Goal: Communication & Community: Answer question/provide support

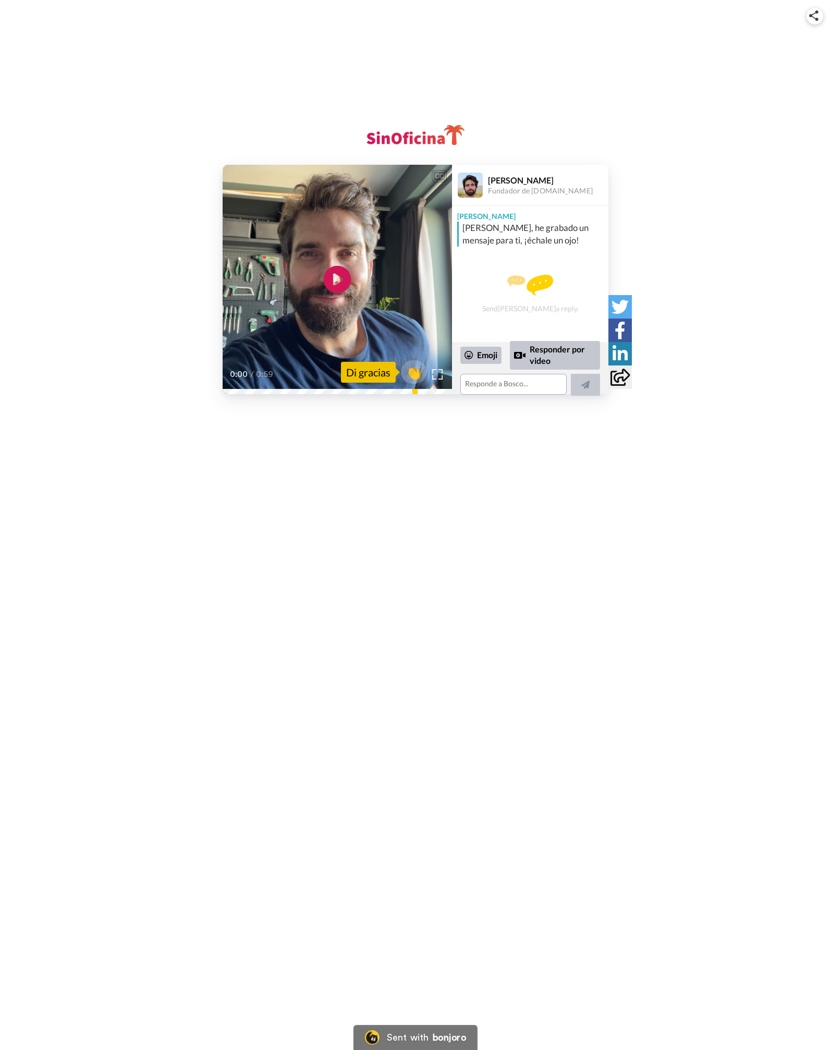
click at [331, 276] on icon at bounding box center [338, 280] width 28 height 28
click at [505, 384] on textarea at bounding box center [513, 384] width 106 height 21
paste textarea "J"
type textarea "Que sorpresa el mensaje!!! Soy yo, soy yo.... [GEOGRAPHIC_DATA]... Muchas graci…"
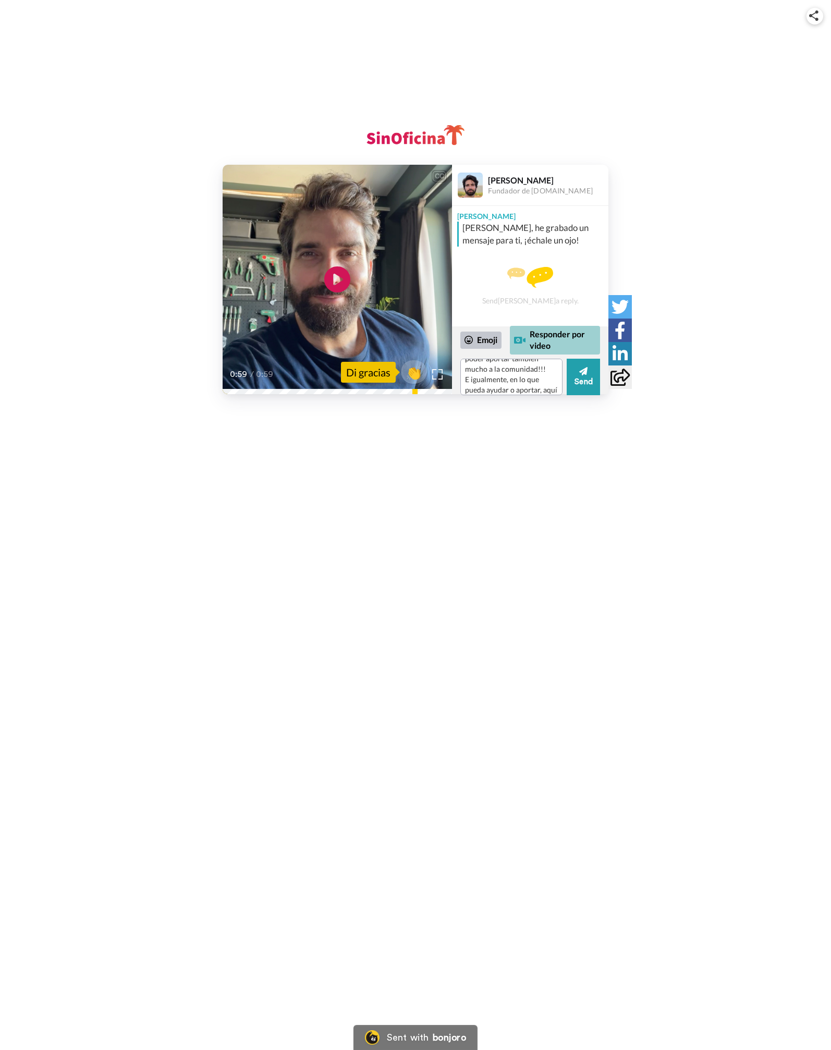
click at [569, 343] on div "Responder por video" at bounding box center [555, 340] width 90 height 29
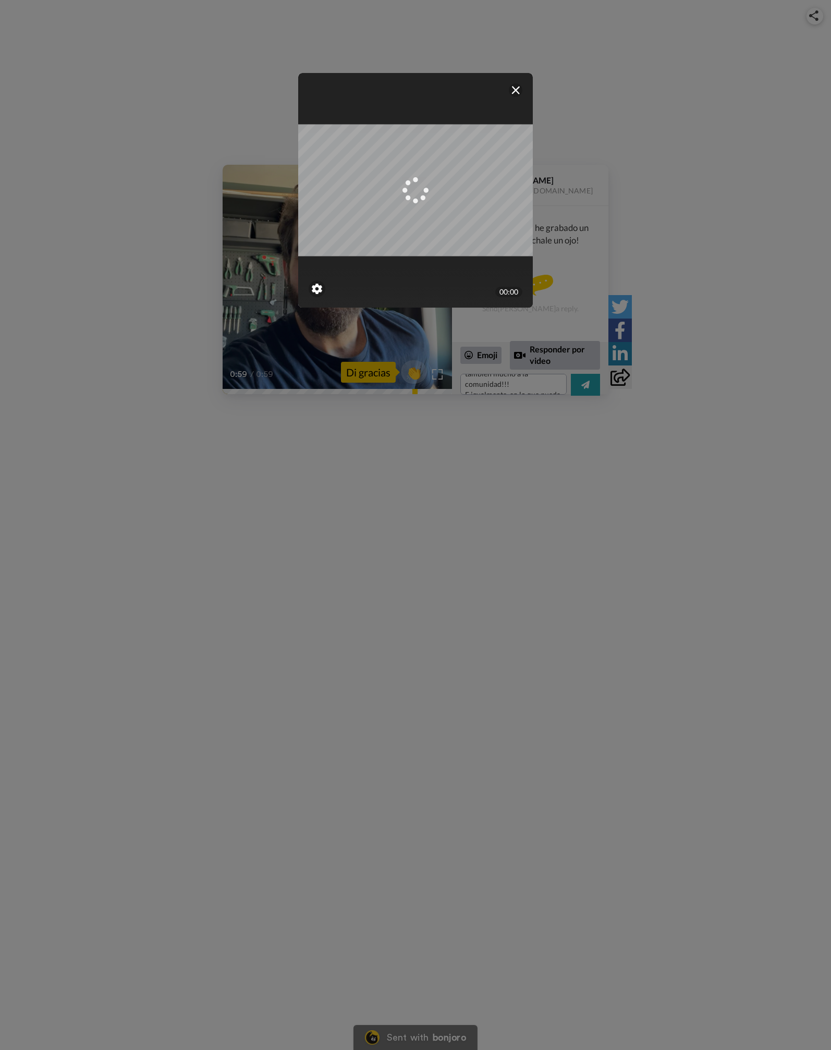
click at [517, 91] on img at bounding box center [516, 90] width 8 height 8
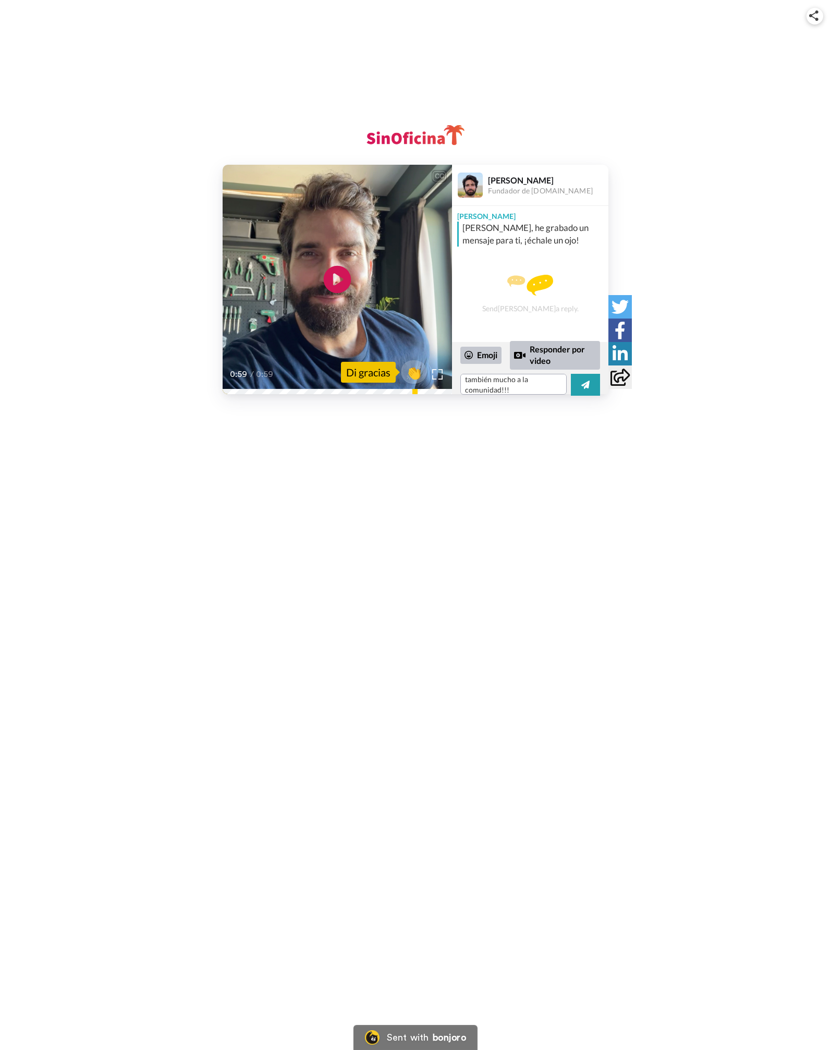
click at [337, 280] on icon "Play/Pause" at bounding box center [338, 280] width 28 height 50
click at [479, 55] on div "CC Play/Pause entiendo que eres el [PERSON_NAME] que conozco, si no, pues bueno…" at bounding box center [415, 212] width 831 height 425
click at [471, 41] on div "CC Play/Pause Nada más tío, que cualquier duda que tengas, sobre todo cualquier…" at bounding box center [415, 212] width 831 height 425
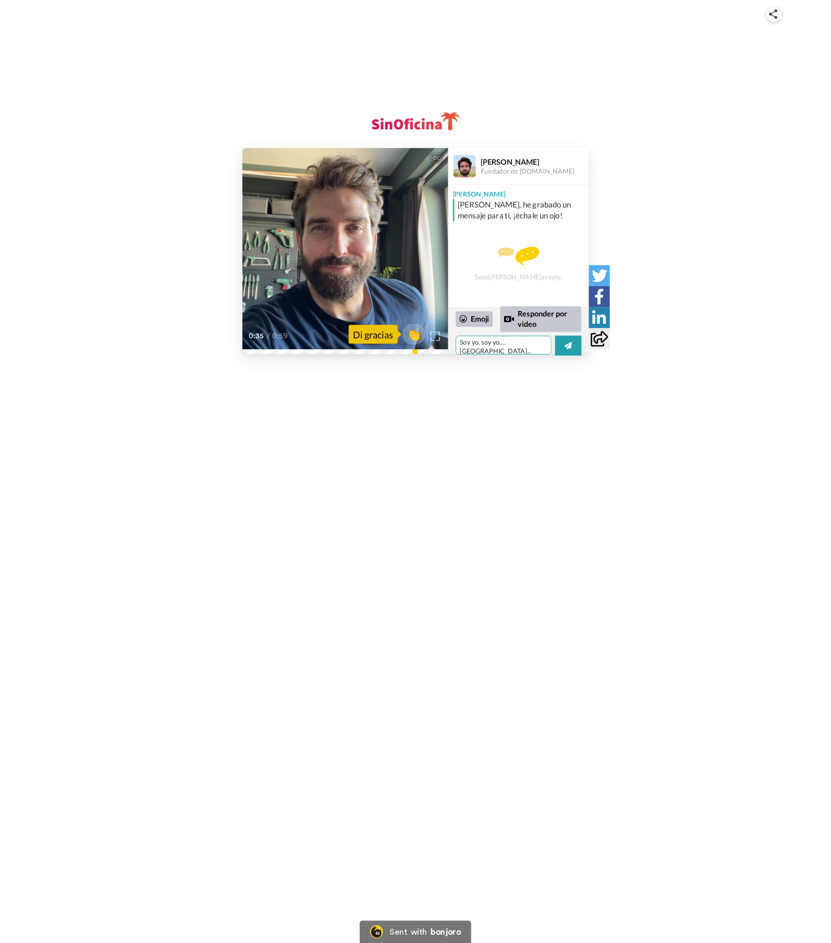
scroll to position [0, 0]
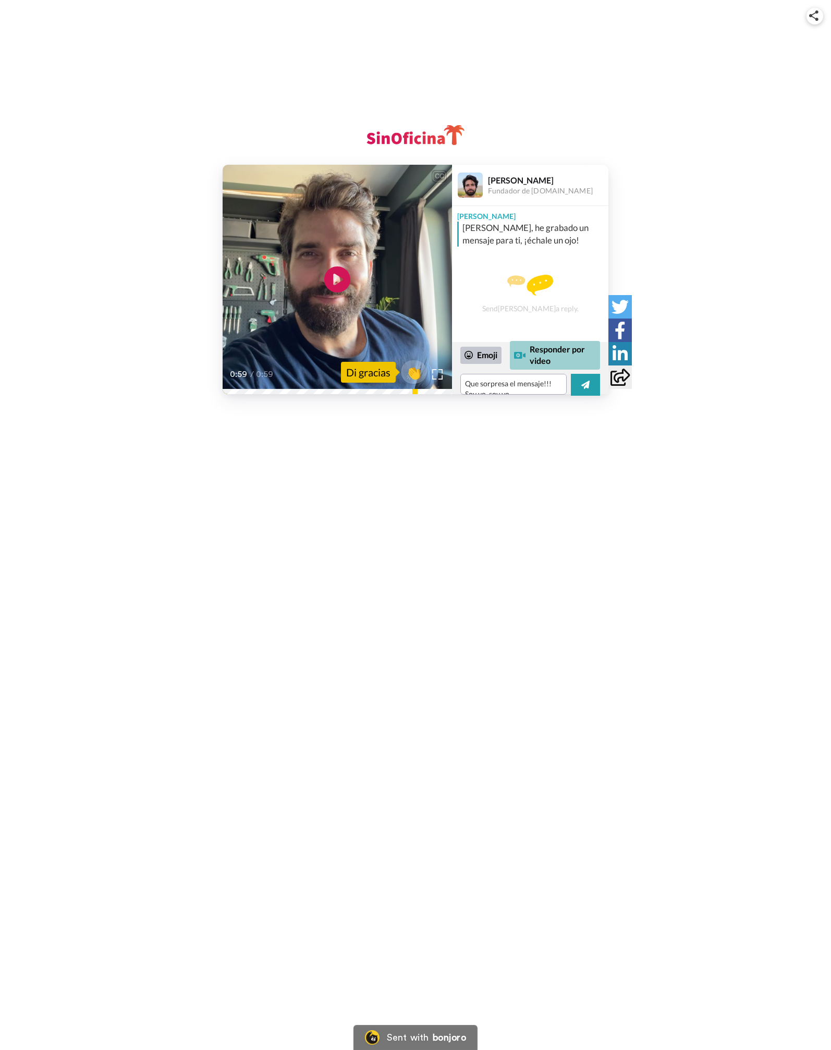
click at [556, 356] on div "Responder por video" at bounding box center [555, 355] width 90 height 29
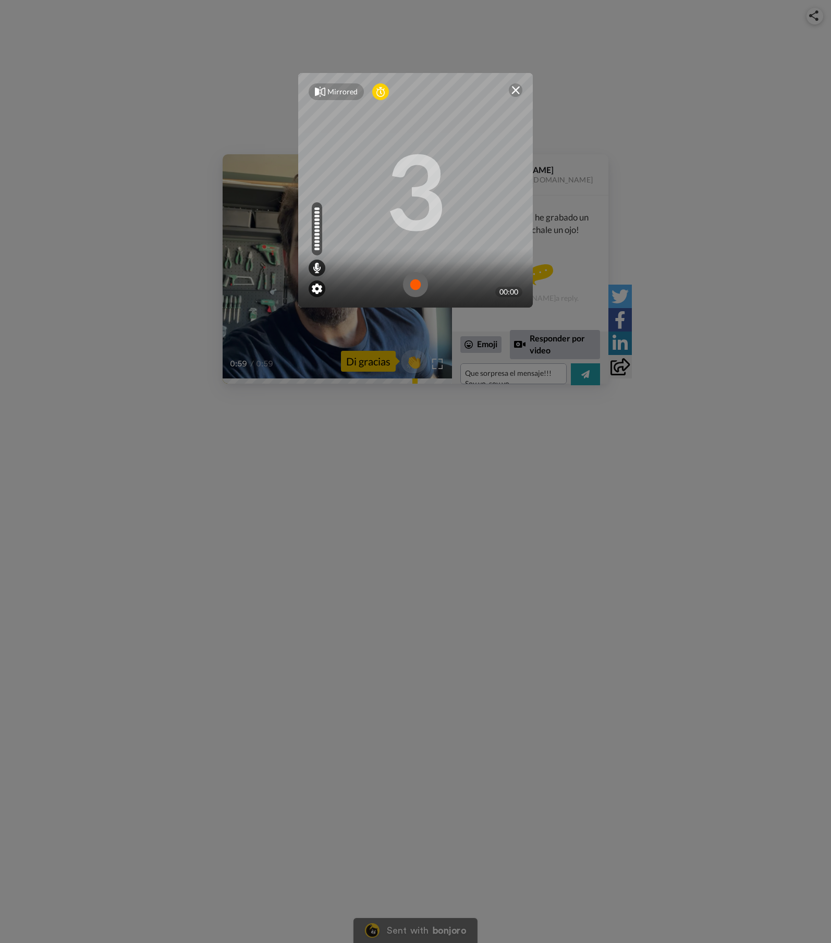
click at [317, 291] on img at bounding box center [317, 289] width 10 height 10
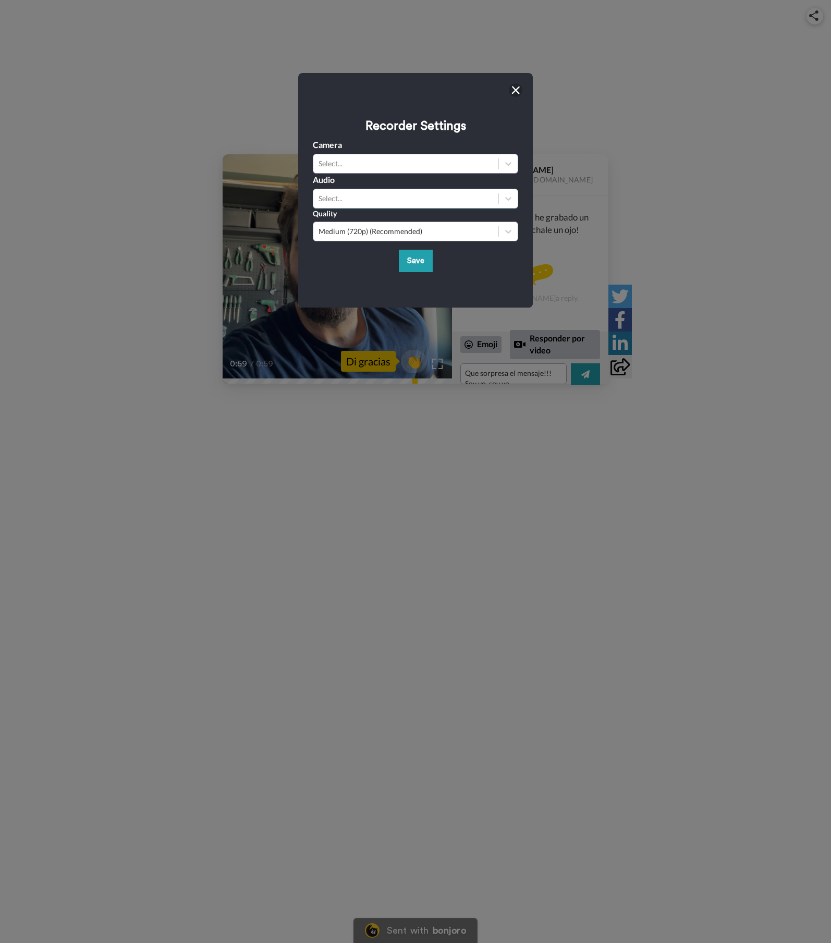
click at [354, 198] on div "Select..." at bounding box center [406, 198] width 175 height 10
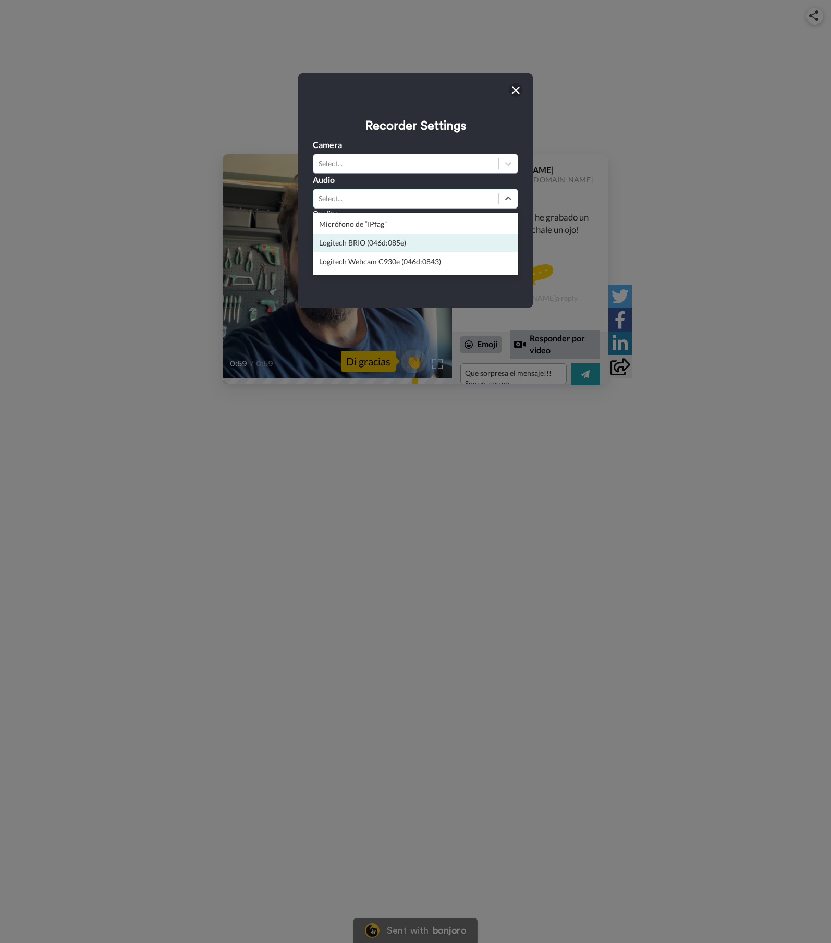
click at [349, 245] on div "Logitech BRIO (046d:085e)" at bounding box center [415, 243] width 205 height 19
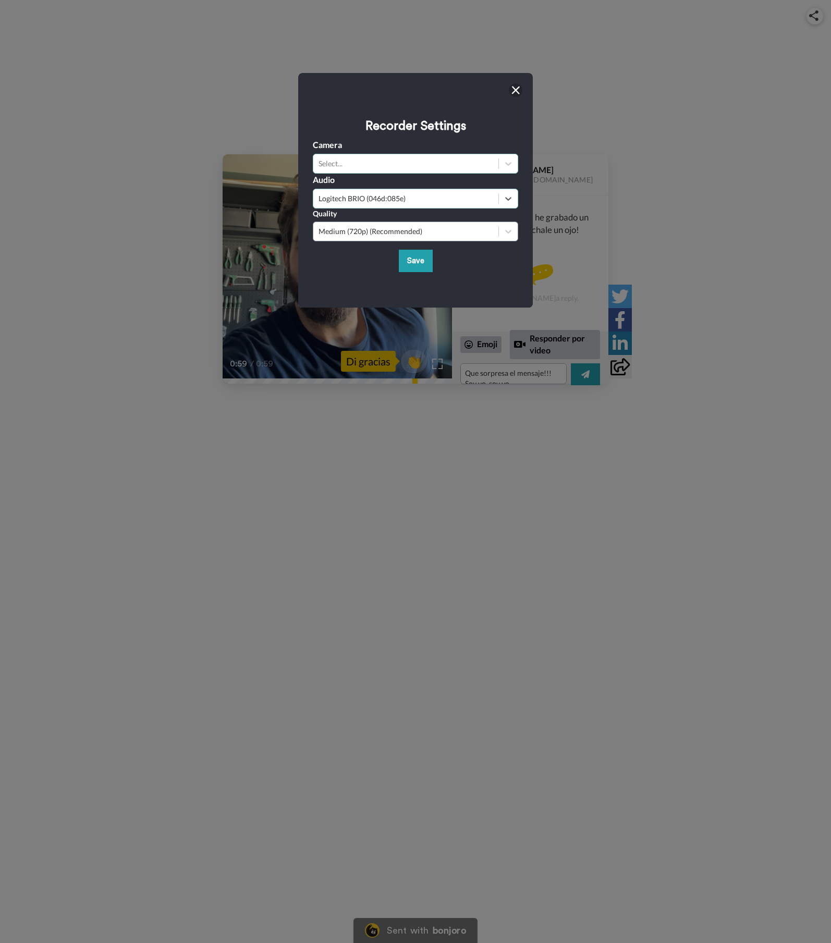
click at [360, 164] on div "Select..." at bounding box center [406, 164] width 175 height 10
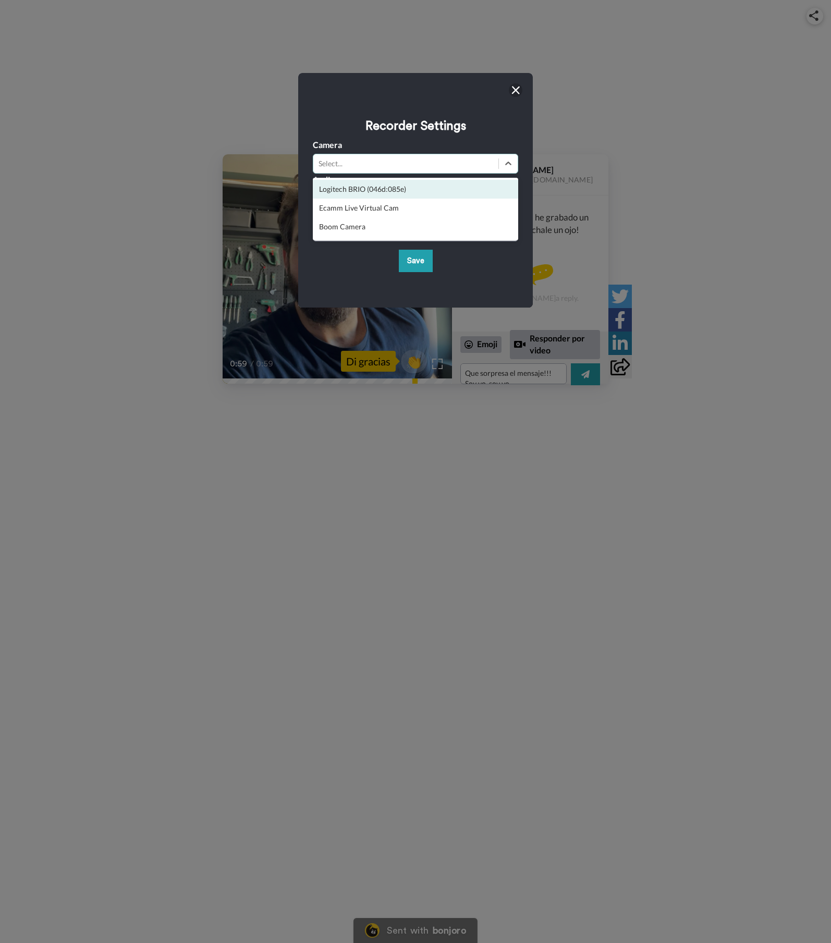
click at [362, 190] on div "Logitech BRIO (046d:085e)" at bounding box center [415, 189] width 205 height 19
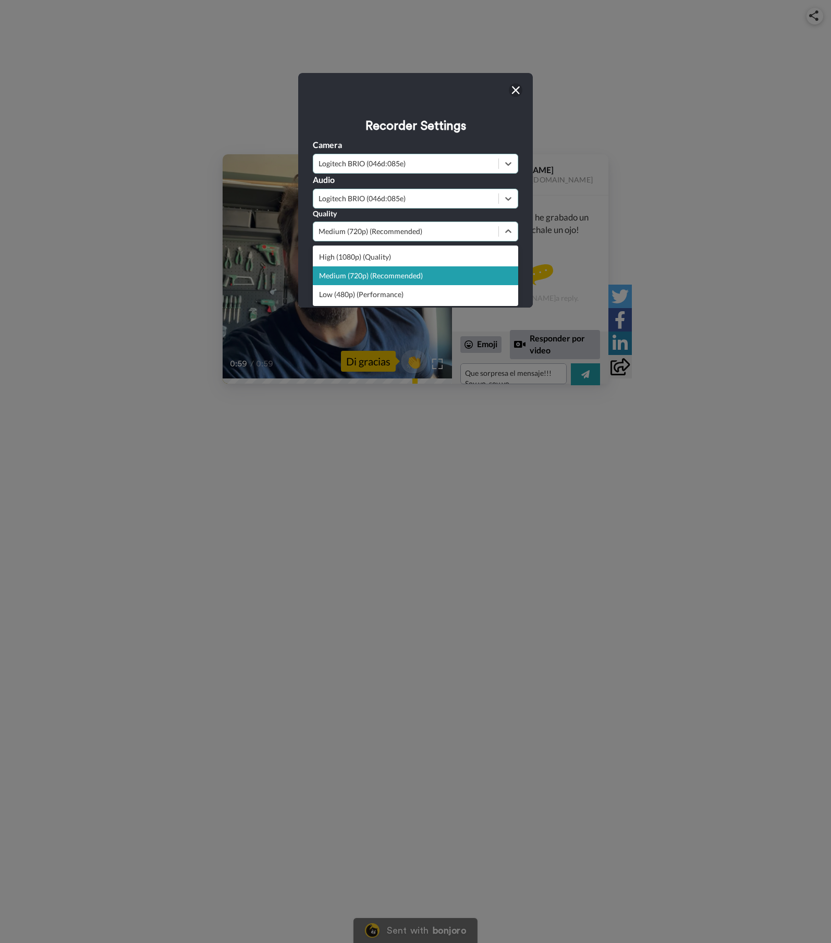
click at [359, 230] on div "Medium (720p) (Recommended)" at bounding box center [406, 231] width 175 height 10
click at [355, 281] on div "Medium (720p) (Recommended)" at bounding box center [415, 275] width 205 height 19
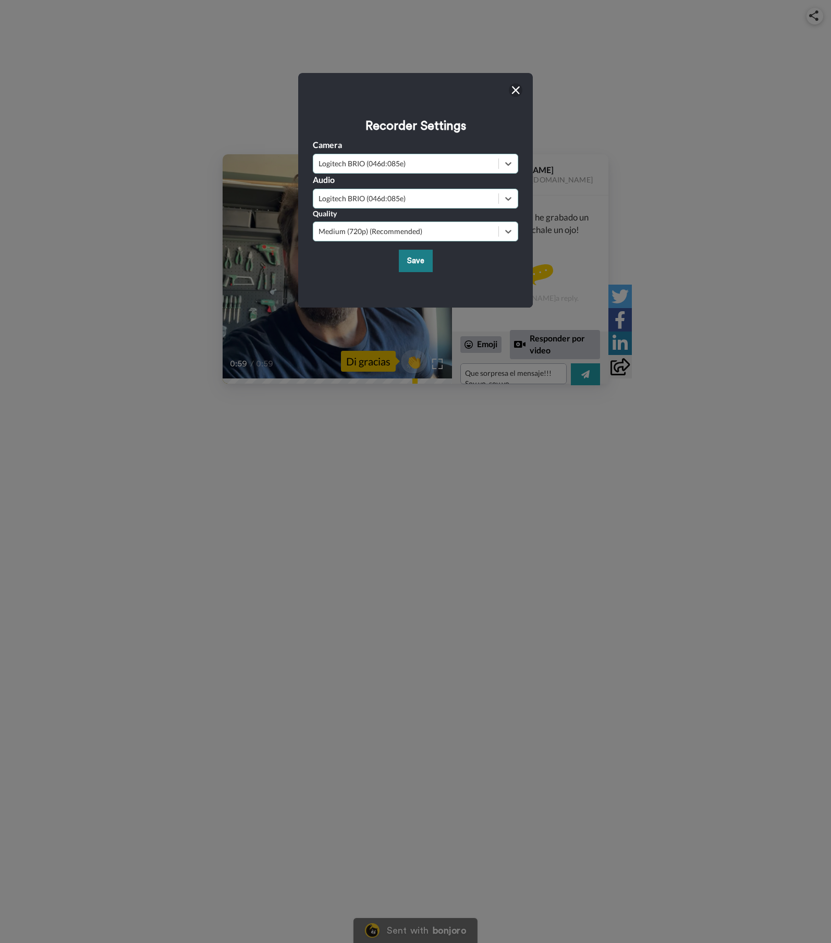
click at [412, 265] on button "Save" at bounding box center [416, 261] width 34 height 22
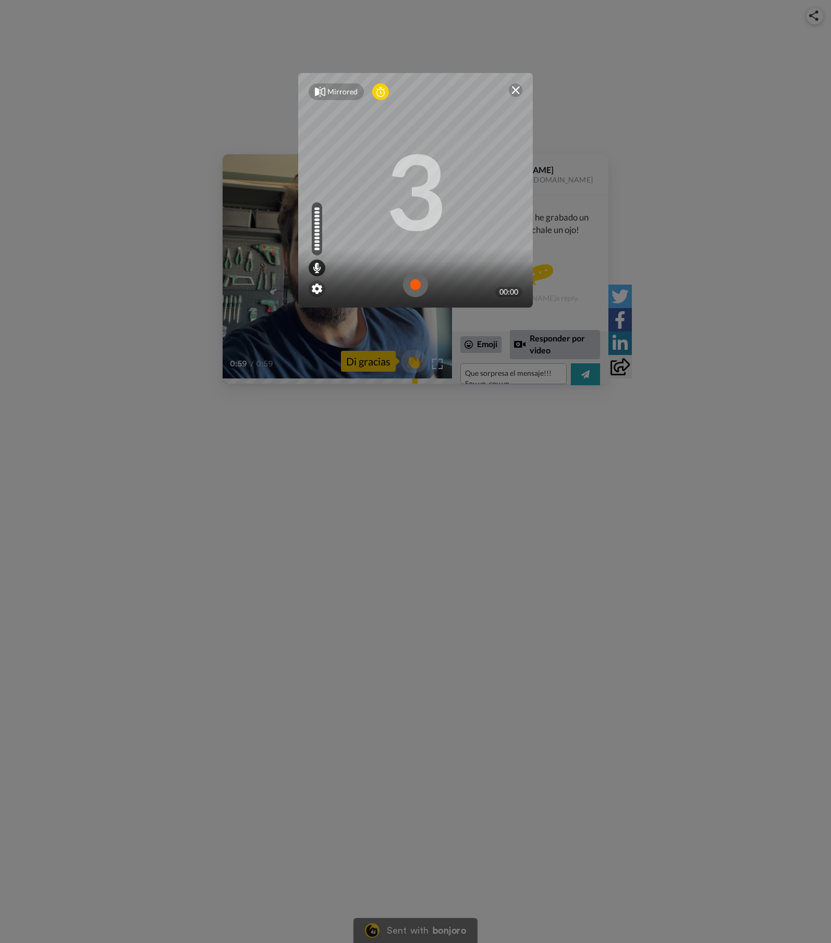
click at [417, 286] on img at bounding box center [415, 284] width 25 height 25
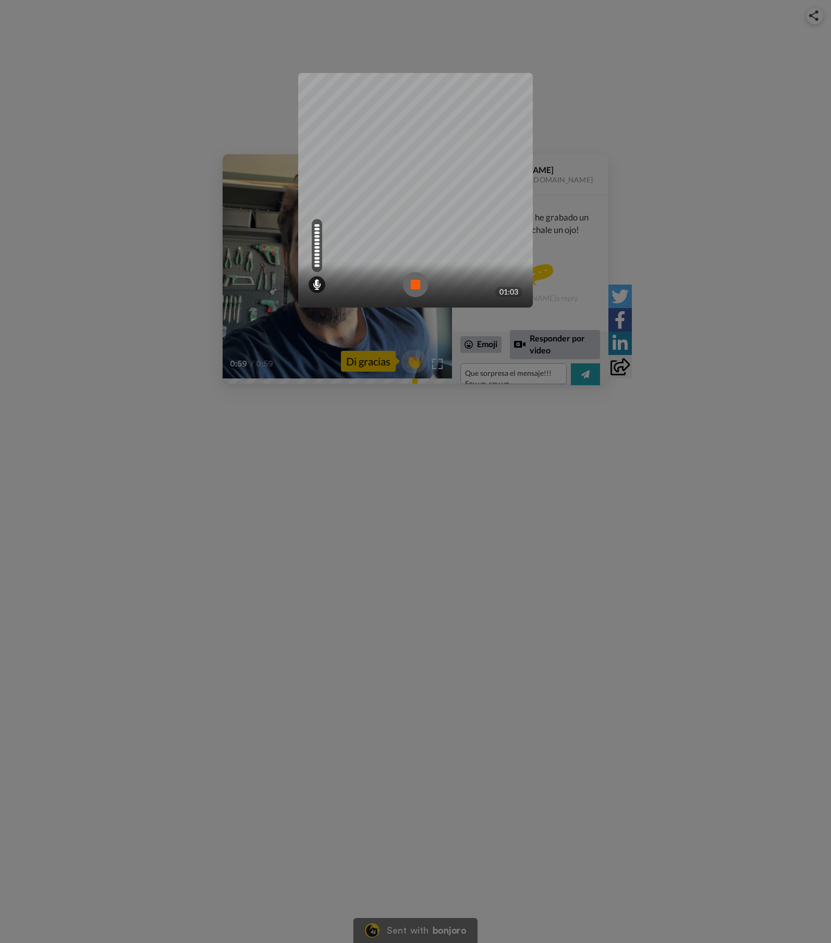
click at [413, 284] on img at bounding box center [415, 284] width 25 height 25
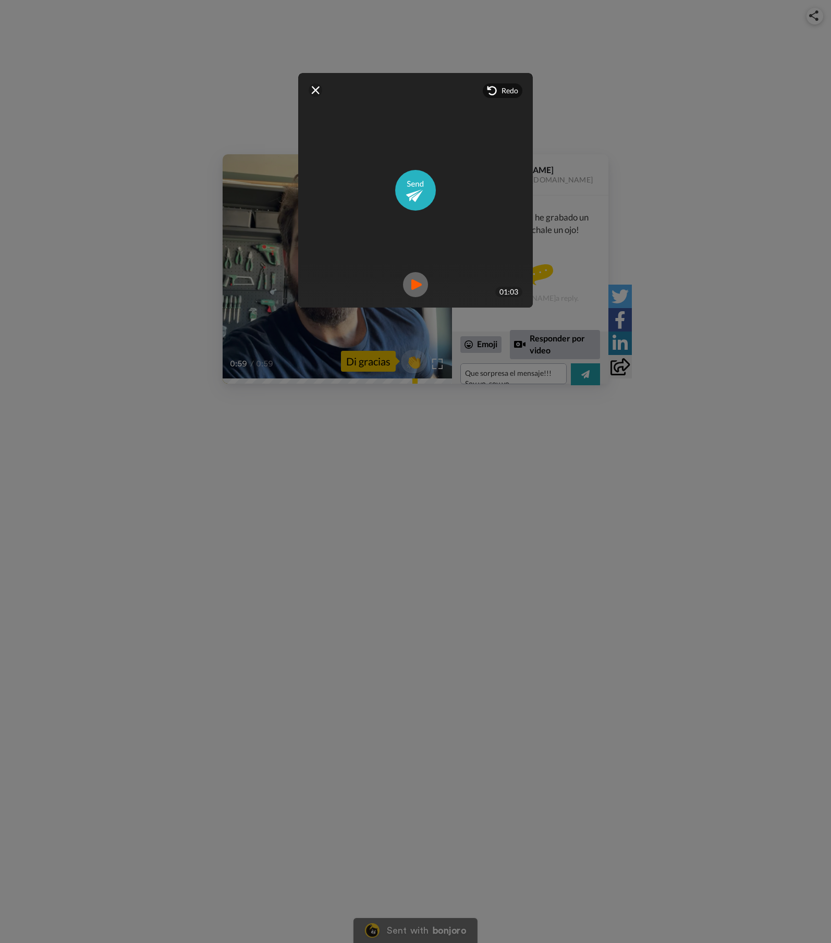
click at [410, 284] on img at bounding box center [415, 284] width 25 height 25
click at [411, 190] on img at bounding box center [415, 190] width 41 height 41
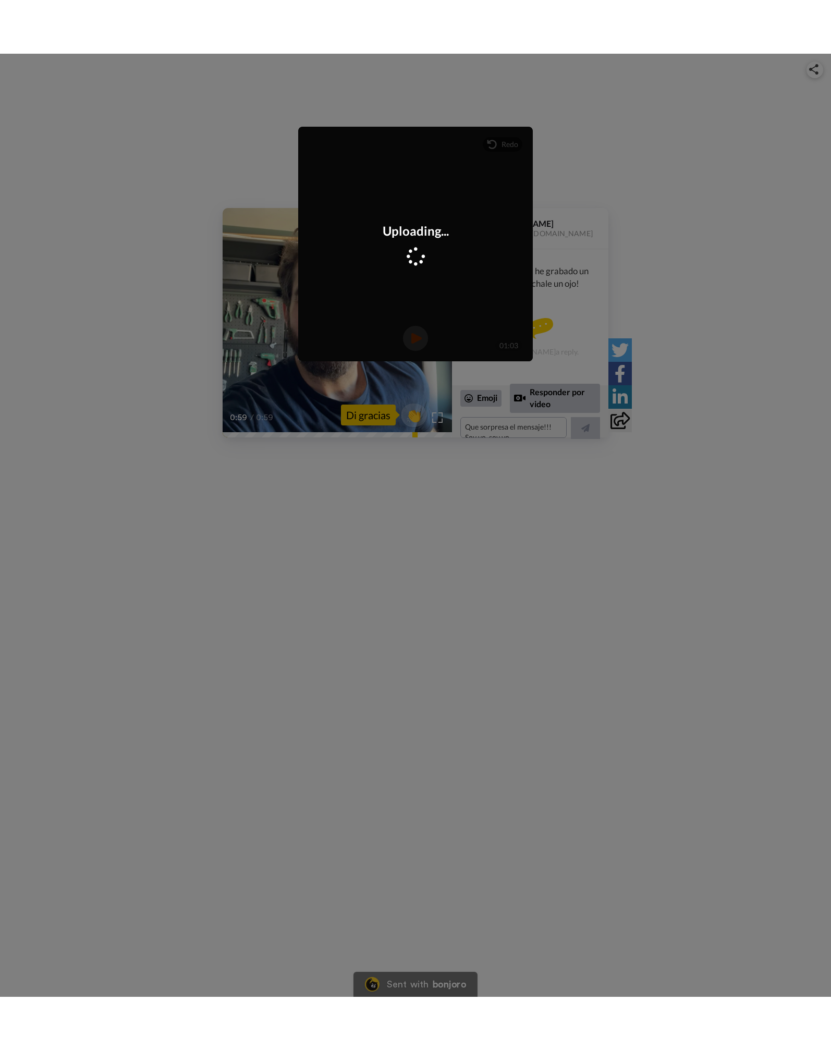
scroll to position [25, 0]
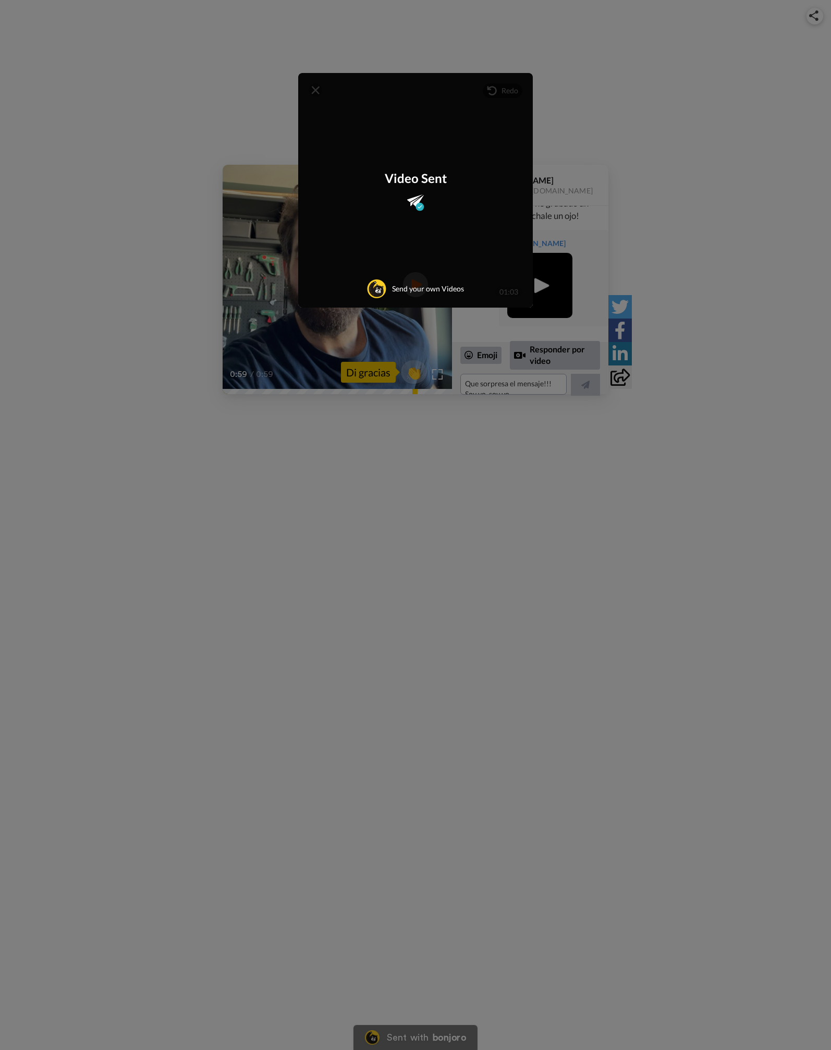
click at [398, 206] on div "Video Sent" at bounding box center [415, 190] width 235 height 42
click at [411, 201] on img at bounding box center [415, 202] width 17 height 17
click at [671, 179] on div "Mirrored Redo 3 01:03 Video Sent Send your own Videos" at bounding box center [415, 525] width 831 height 1050
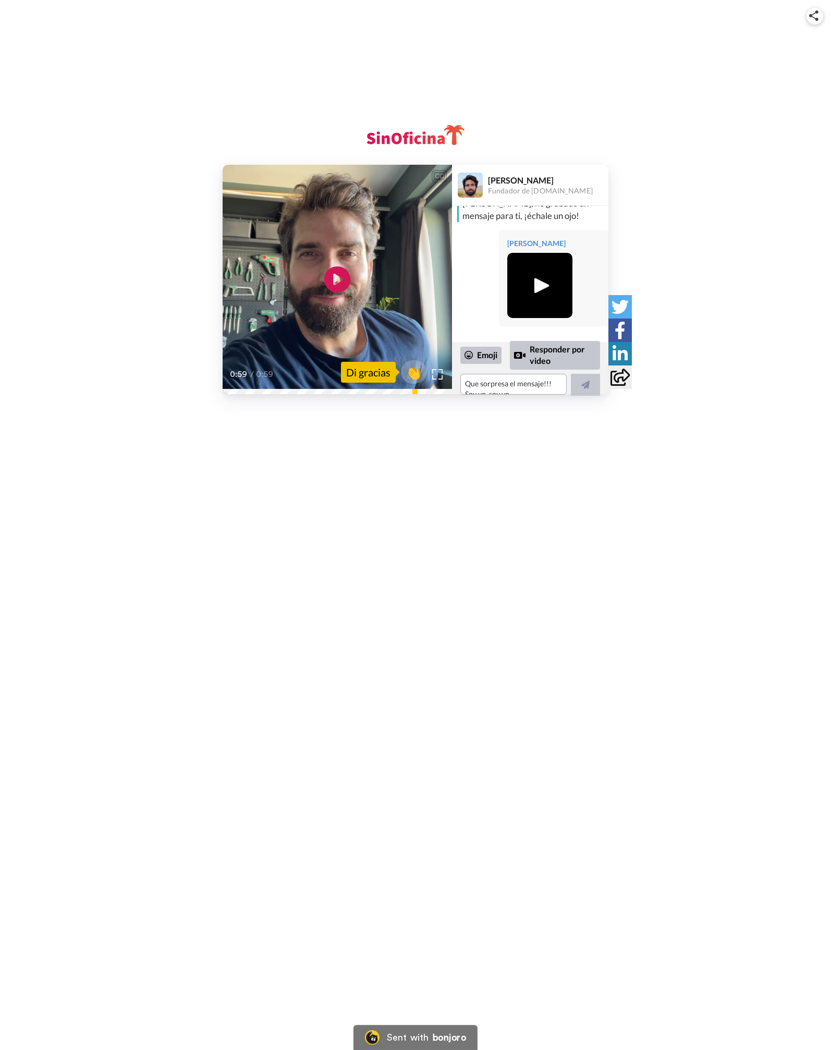
click at [695, 74] on div "CC Play/Pause 0:59 / 0:59 👏 Di gracias [PERSON_NAME] Fundador de [DOMAIN_NAME] …" at bounding box center [415, 212] width 831 height 425
